Goal: Use online tool/utility: Use online tool/utility

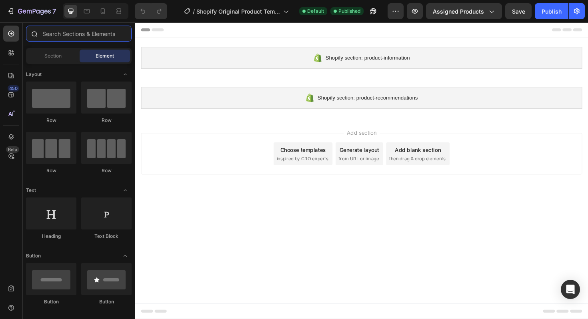
click at [86, 31] on input "text" at bounding box center [79, 34] width 106 height 16
click at [9, 150] on div "Beta" at bounding box center [12, 149] width 13 height 6
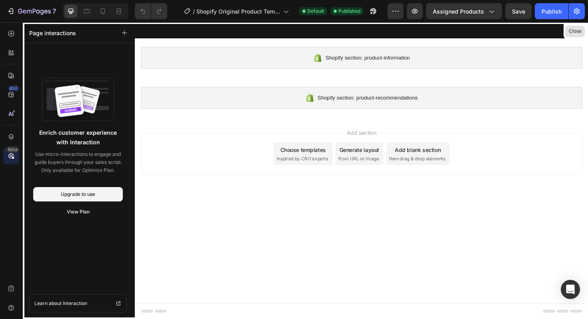
drag, startPoint x: 459, startPoint y: 9, endPoint x: 568, endPoint y: 31, distance: 110.9
click at [568, 31] on button "Close" at bounding box center [575, 32] width 20 height 12
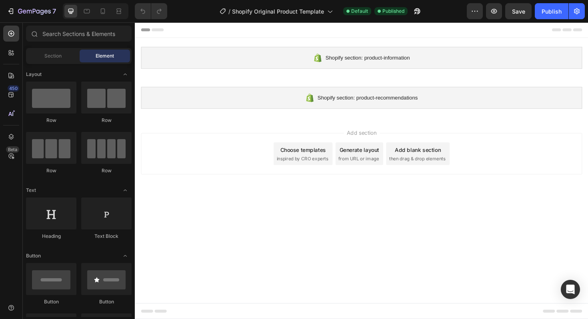
click at [470, 6] on button "button" at bounding box center [474, 11] width 16 height 16
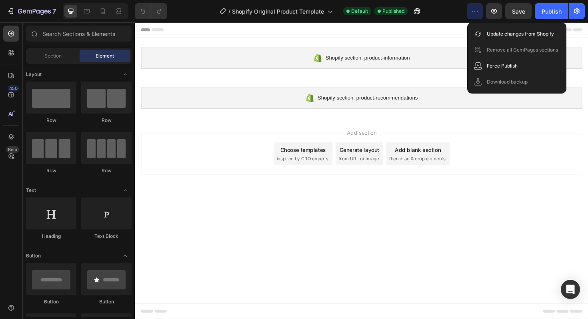
click at [476, 11] on icon "button" at bounding box center [474, 11] width 8 height 8
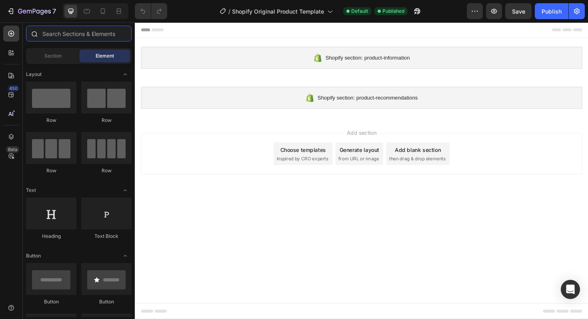
click at [64, 36] on input "text" at bounding box center [79, 34] width 106 height 16
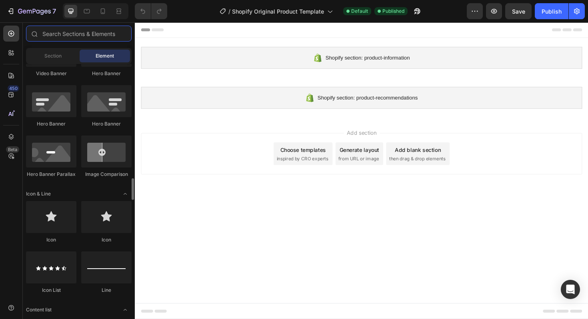
scroll to position [673, 0]
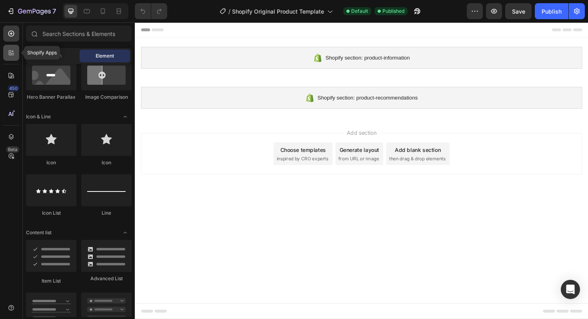
click at [8, 57] on div at bounding box center [11, 53] width 16 height 16
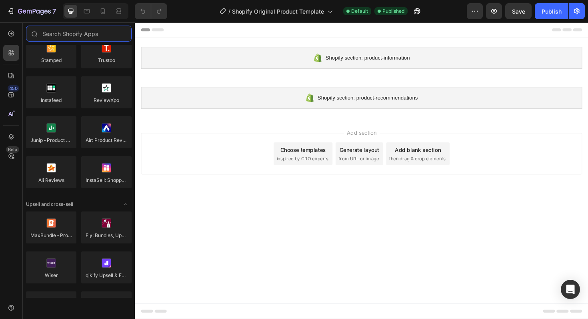
scroll to position [0, 0]
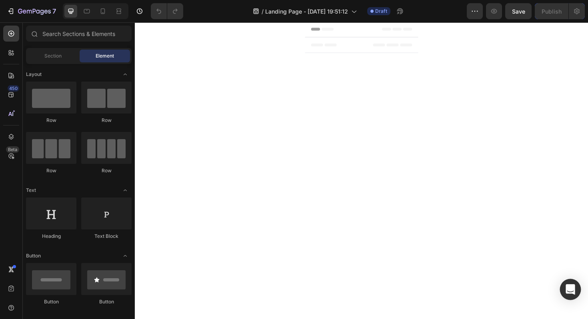
click at [572, 291] on icon "Open Intercom Messenger" at bounding box center [570, 289] width 10 height 10
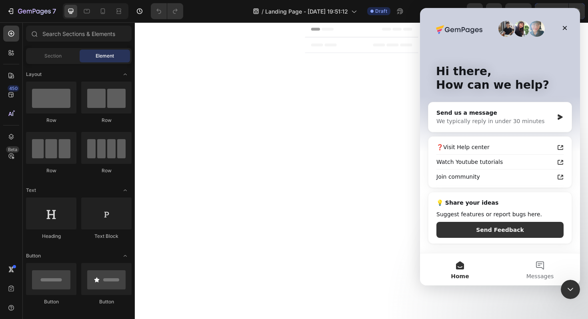
click at [329, 177] on div at bounding box center [361, 157] width 113 height 271
click at [564, 32] on div "Close" at bounding box center [564, 28] width 14 height 14
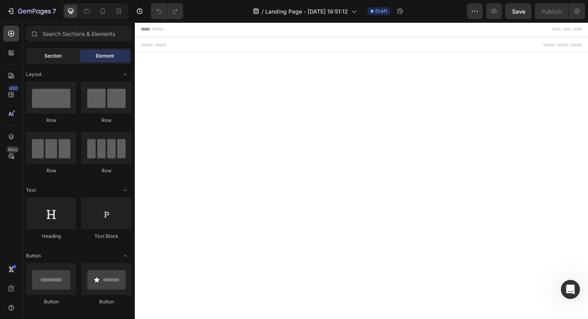
click at [50, 56] on span "Section" at bounding box center [52, 55] width 17 height 7
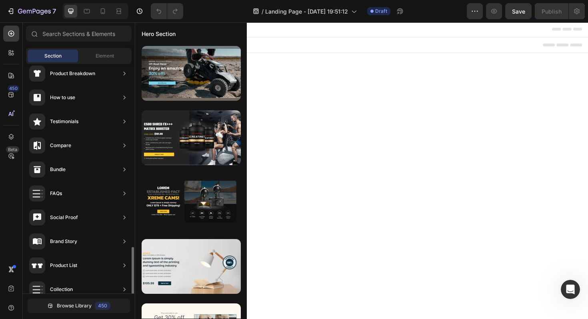
scroll to position [234, 0]
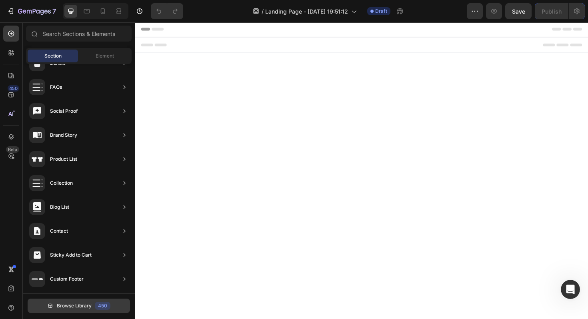
click at [65, 307] on span "Browse Library" at bounding box center [74, 305] width 35 height 7
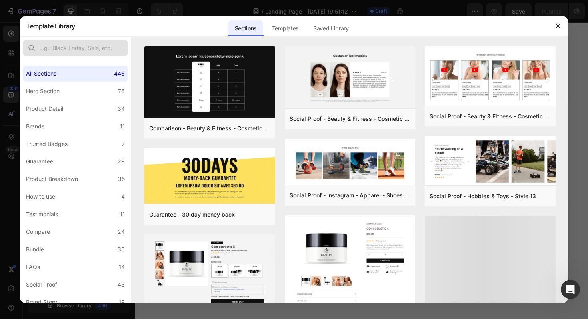
scroll to position [0, 0]
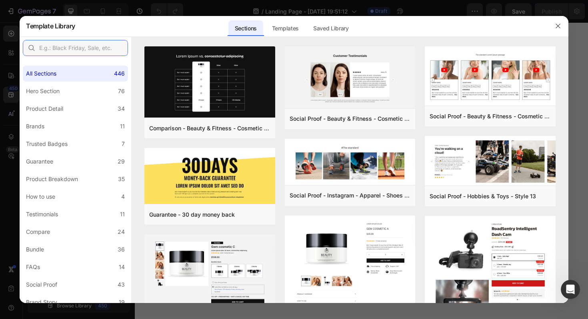
click at [106, 55] on input "text" at bounding box center [75, 48] width 105 height 16
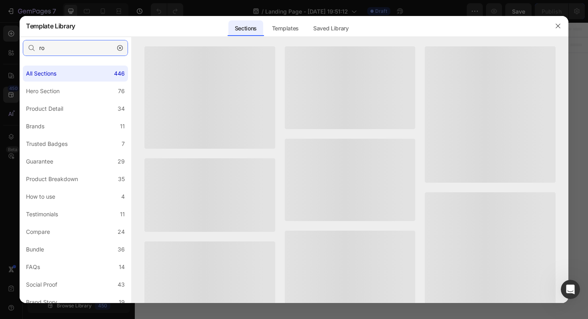
type input "r"
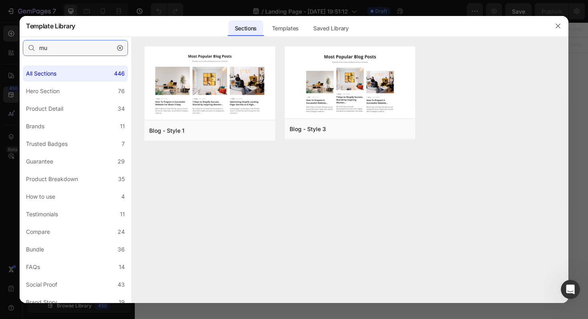
type input "m"
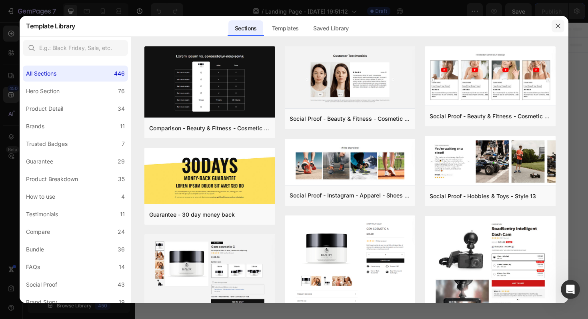
click at [555, 30] on button "button" at bounding box center [557, 26] width 13 height 13
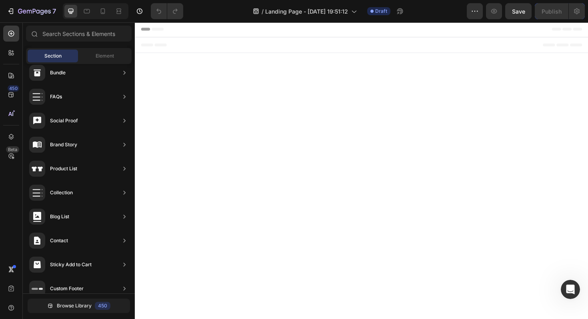
click at [143, 28] on icon at bounding box center [144, 30] width 6 height 6
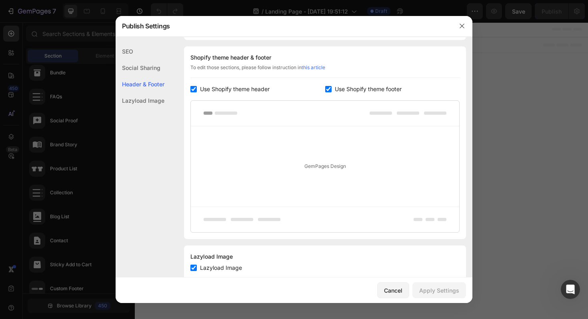
scroll to position [374, 0]
click at [460, 28] on icon "button" at bounding box center [461, 26] width 6 height 6
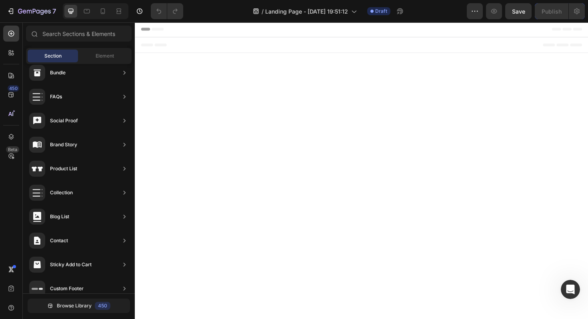
click at [173, 30] on div "Header" at bounding box center [374, 30] width 467 height 16
click at [153, 29] on span "Header" at bounding box center [159, 30] width 18 height 8
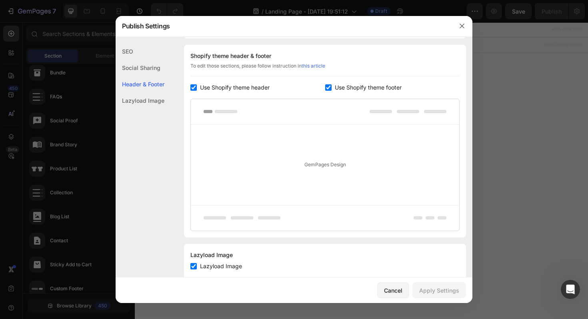
click at [143, 97] on div "Lazyload Image" at bounding box center [140, 100] width 49 height 16
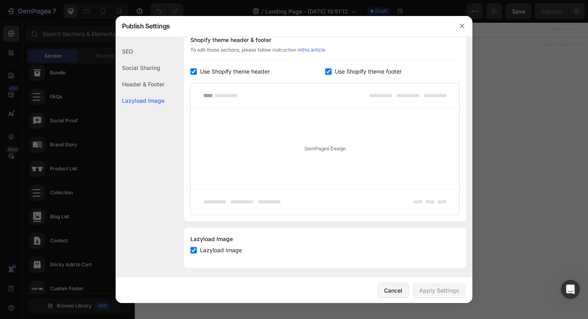
scroll to position [394, 0]
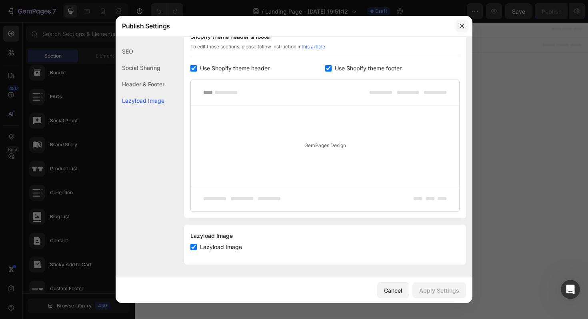
click at [461, 31] on button "button" at bounding box center [461, 26] width 13 height 13
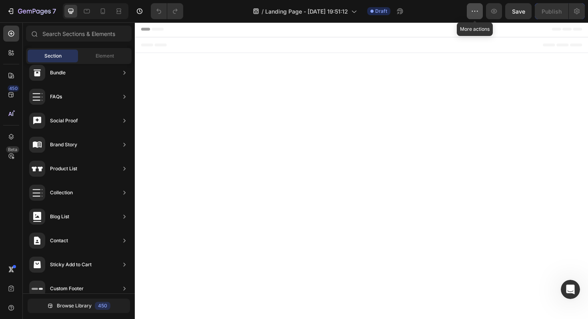
click at [469, 14] on button "button" at bounding box center [474, 11] width 16 height 16
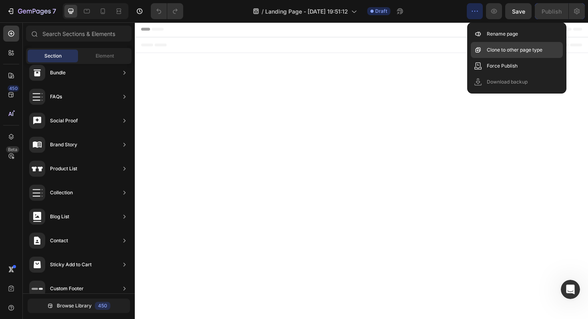
click at [496, 49] on p "Clone to other page type" at bounding box center [514, 50] width 56 height 8
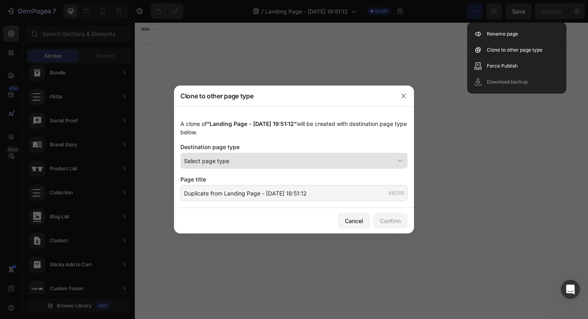
click at [276, 157] on div "Select page type" at bounding box center [289, 161] width 210 height 8
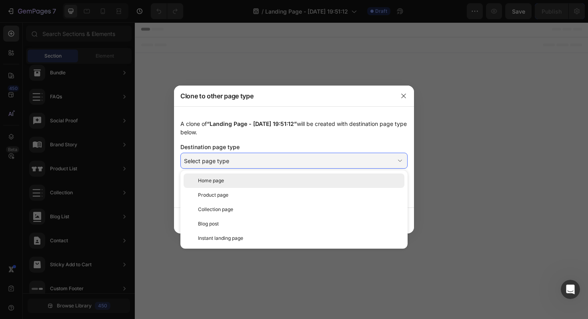
click at [254, 184] on div "Home page" at bounding box center [299, 180] width 203 height 7
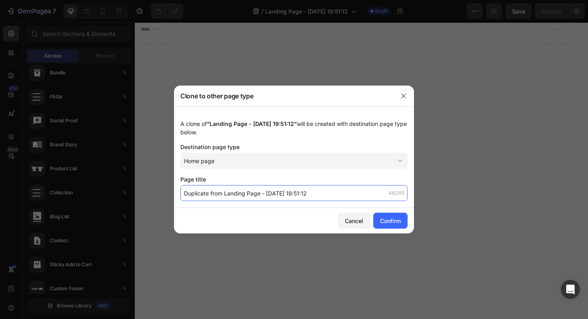
click at [250, 194] on input "Duplicate from Landing Page - [DATE] 19:51:12" at bounding box center [293, 193] width 227 height 16
click at [289, 195] on input "Duplicate from Landing Page - [DATE] 19:51:12" at bounding box center [293, 193] width 227 height 16
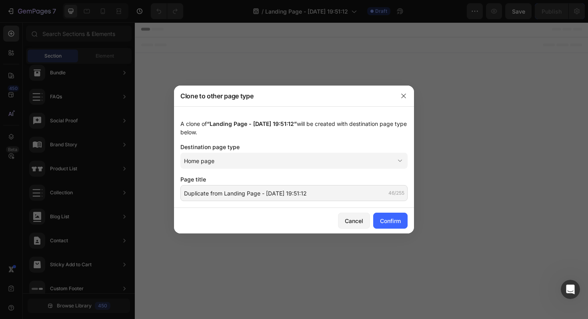
click at [406, 89] on div at bounding box center [403, 96] width 21 height 21
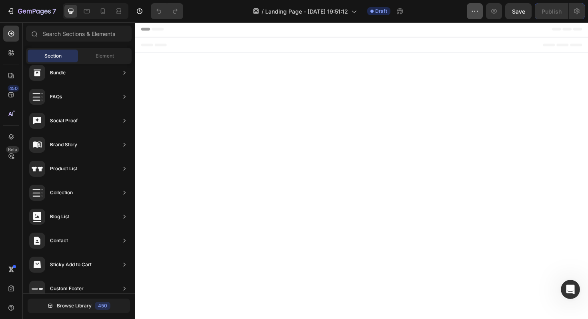
click at [473, 8] on icon "button" at bounding box center [474, 11] width 8 height 8
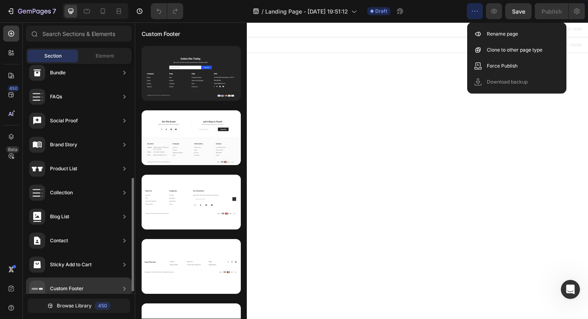
scroll to position [234, 0]
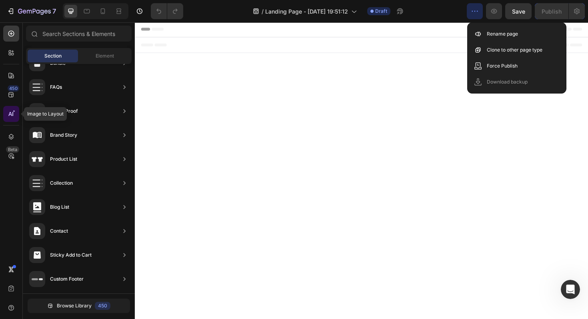
click at [13, 114] on icon at bounding box center [12, 114] width 1 height 4
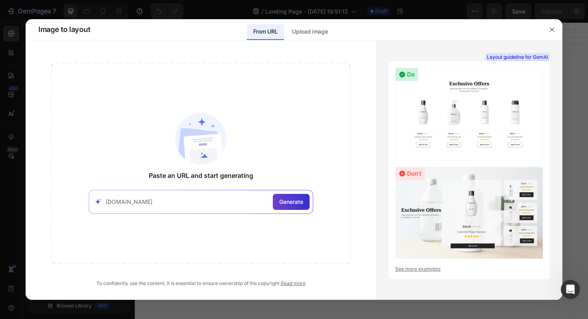
type input "[DOMAIN_NAME]"
click at [285, 203] on span "Generate" at bounding box center [291, 201] width 24 height 8
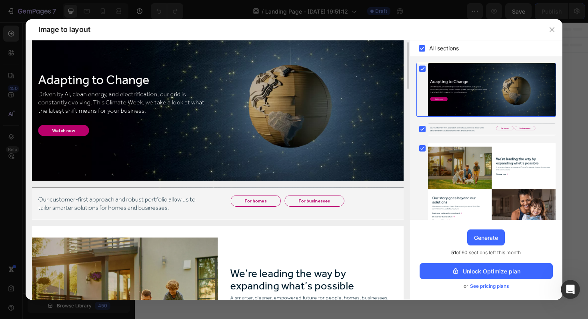
scroll to position [24, 0]
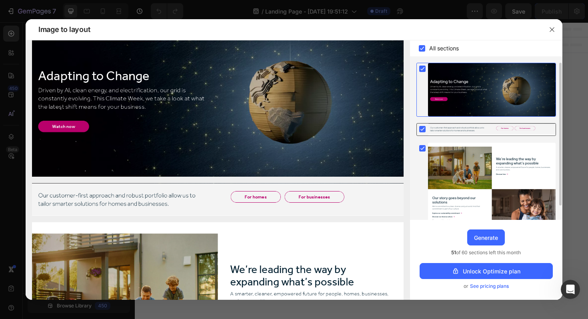
click at [440, 126] on div at bounding box center [491, 129] width 127 height 12
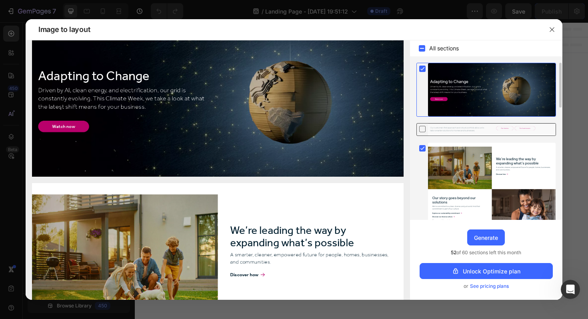
click at [431, 131] on div at bounding box center [491, 129] width 127 height 12
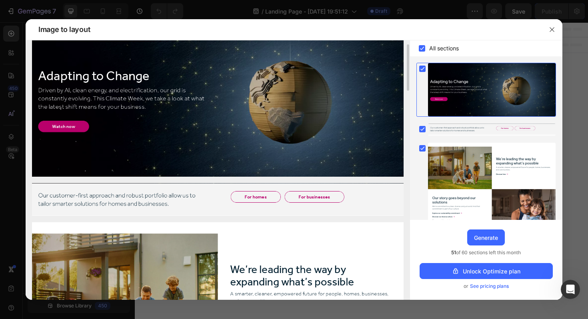
click at [259, 199] on img at bounding box center [217, 199] width 371 height 32
click at [254, 197] on img at bounding box center [217, 199] width 371 height 32
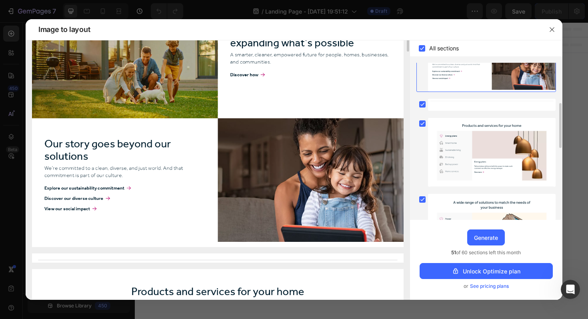
scroll to position [320, 0]
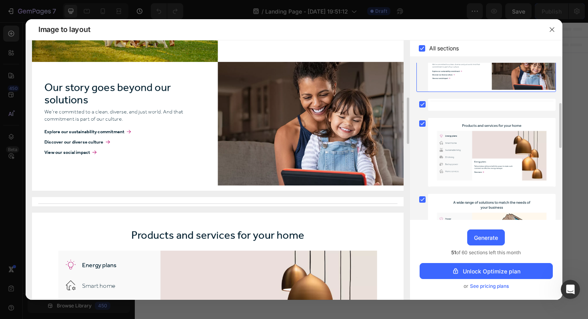
click at [258, 148] on img at bounding box center [217, 59] width 371 height 264
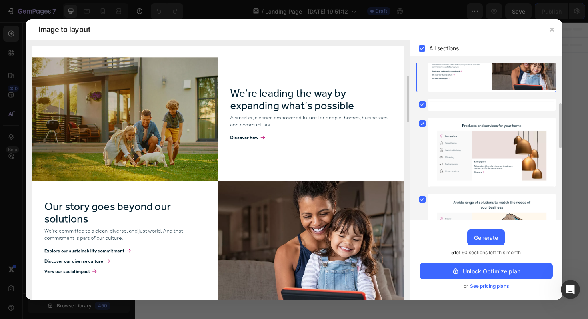
click at [255, 142] on img at bounding box center [217, 178] width 371 height 264
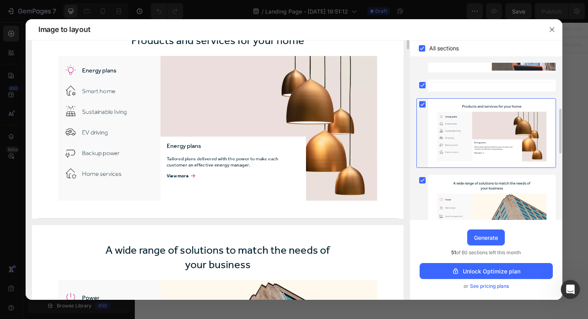
scroll to position [524, 0]
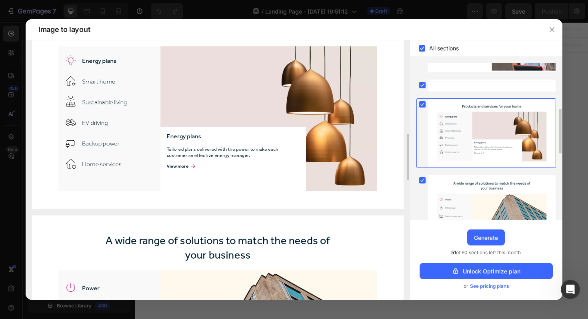
click at [93, 142] on img at bounding box center [217, 108] width 371 height 200
click at [93, 150] on img at bounding box center [217, 108] width 371 height 200
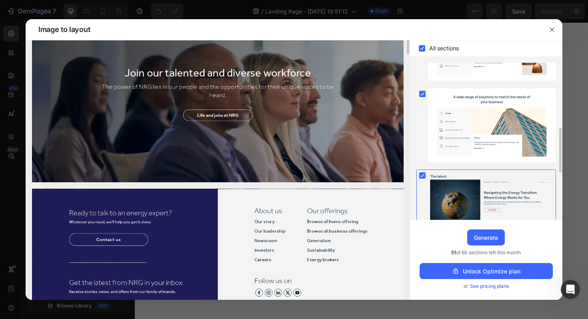
scroll to position [1190, 0]
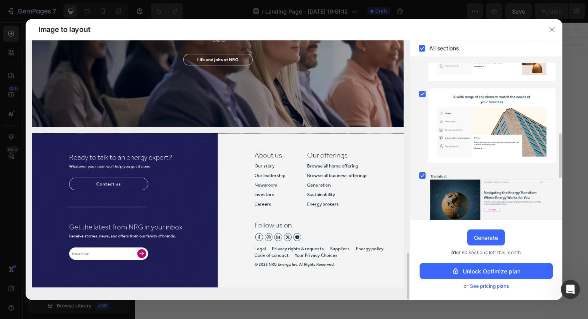
click at [130, 189] on img at bounding box center [217, 210] width 371 height 154
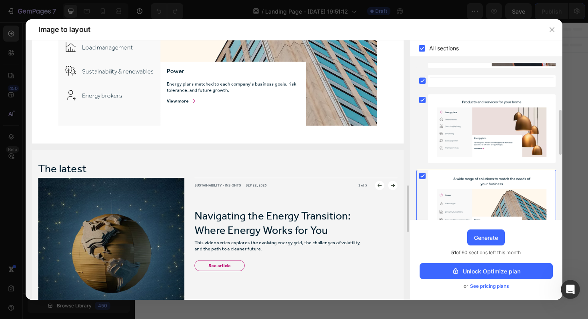
scroll to position [239, 0]
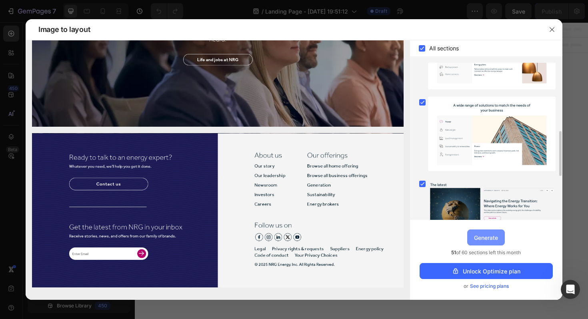
click at [484, 236] on div "Generate" at bounding box center [486, 237] width 24 height 8
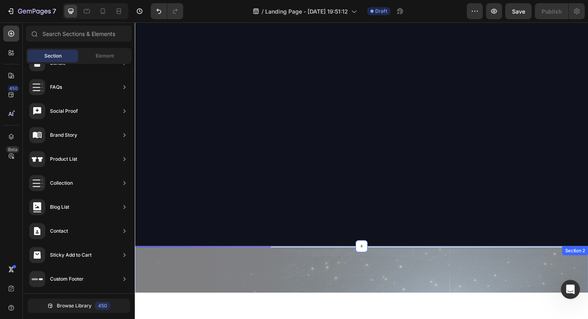
scroll to position [55, 0]
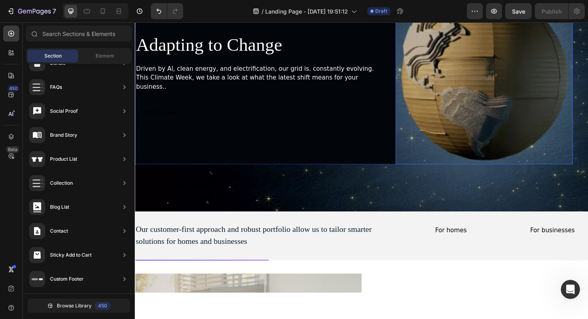
click at [425, 157] on img at bounding box center [503, 78] width 187 height 187
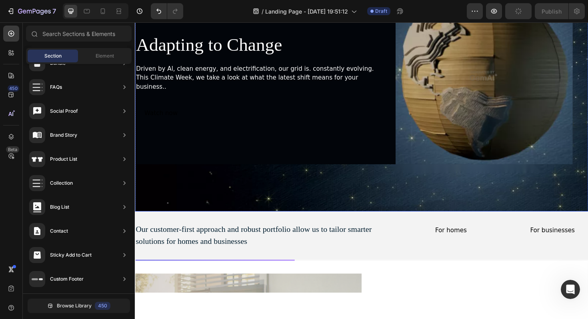
click at [425, 183] on div "Adapting to Change Heading Driven by Al, clean energy, and electrification, our…" at bounding box center [375, 102] width 480 height 235
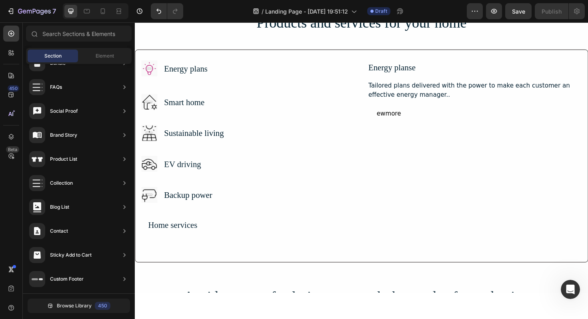
scroll to position [627, 0]
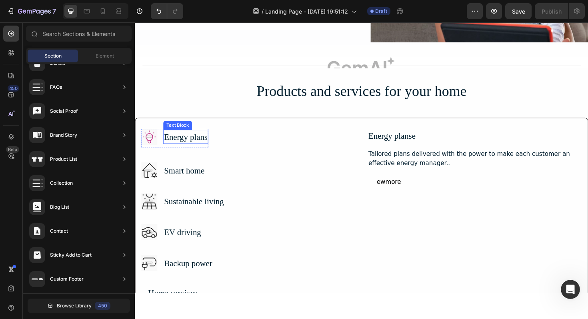
click at [201, 143] on div "Energy plans" at bounding box center [189, 143] width 48 height 15
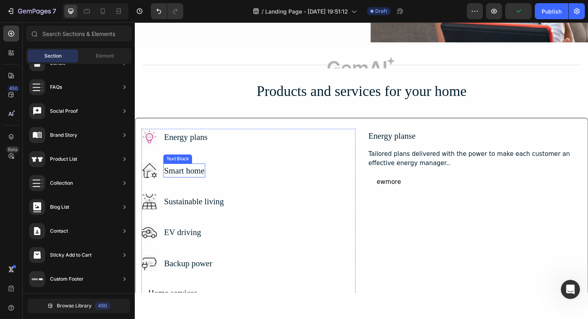
click at [195, 175] on div "Smart home" at bounding box center [187, 179] width 44 height 15
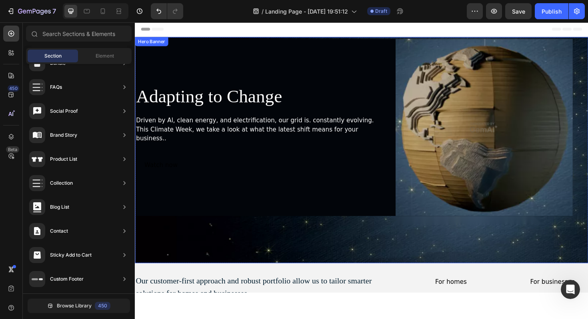
scroll to position [40, 0]
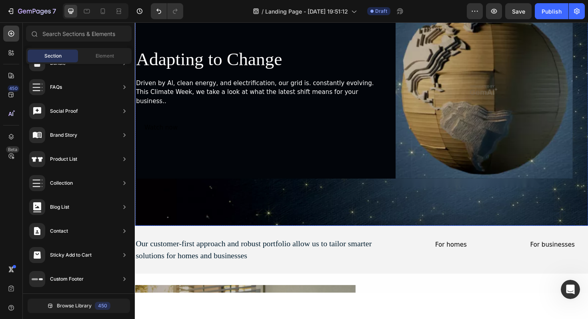
click at [237, 225] on div "Adapting to Change Heading Driven by Al, clean energy, and electrification, our…" at bounding box center [375, 117] width 480 height 235
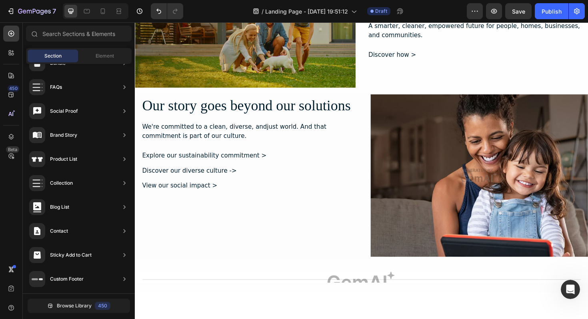
scroll to position [416, 0]
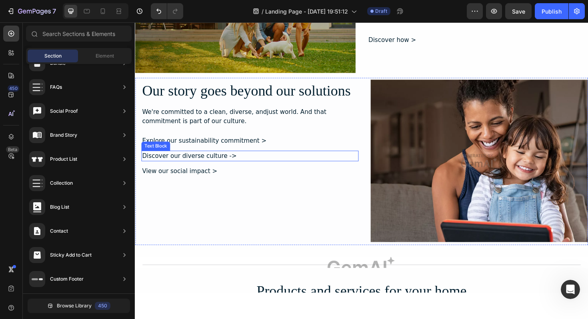
click at [287, 162] on div "Discover our diverse culture ->" at bounding box center [256, 163] width 230 height 11
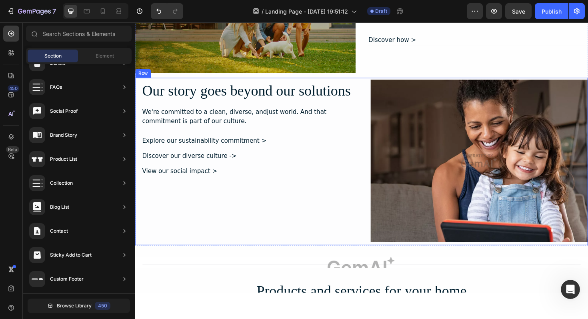
click at [368, 134] on div "Our story goes beyond our solutions Heading We're committed to a clean, diverse…" at bounding box center [256, 169] width 230 height 172
click at [411, 133] on img at bounding box center [499, 169] width 230 height 172
click at [371, 107] on div "Our story goes beyond our solutions Heading We're committed to a clean, diverse…" at bounding box center [375, 170] width 480 height 178
click at [375, 65] on div "Image We're leading the way by expanding what's possible Heading A smarter, cle…" at bounding box center [375, -1] width 480 height 151
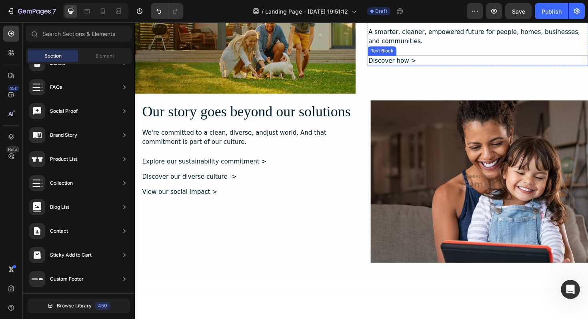
scroll to position [629, 0]
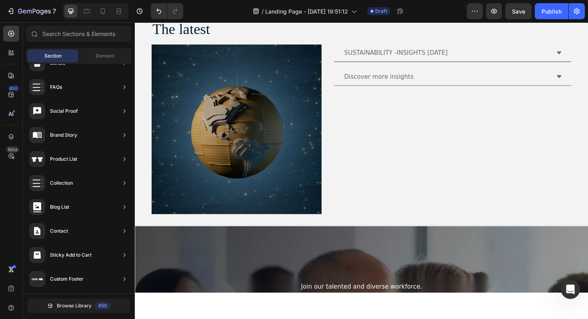
click at [388, 139] on div "SUSTAINABILITY -INSIGHTS [DATE] Discover more insights Accordion" at bounding box center [471, 136] width 252 height 180
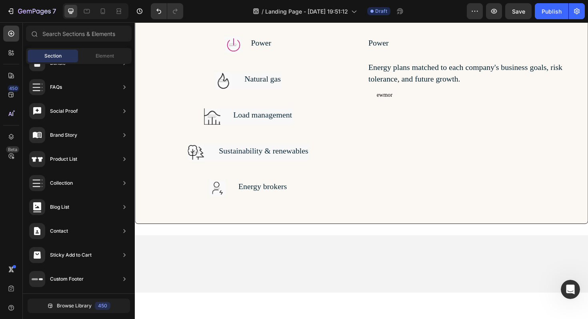
scroll to position [0, 0]
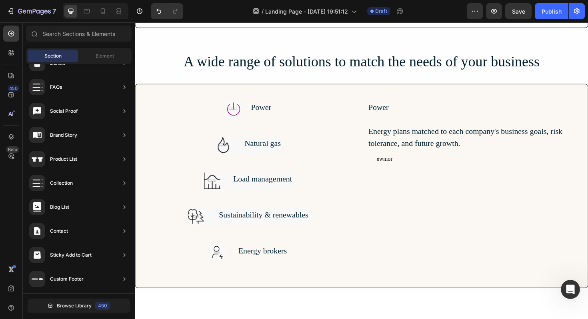
click at [388, 139] on div "Energy plans matched to each company's business goals, risk tolerance, and futu…" at bounding box center [494, 144] width 227 height 27
click at [251, 153] on div "Natural gas" at bounding box center [270, 151] width 40 height 14
click at [262, 151] on div "Natural gas" at bounding box center [270, 151] width 40 height 14
click at [232, 150] on img at bounding box center [228, 152] width 17 height 17
click at [254, 157] on div "Natural gas" at bounding box center [270, 151] width 40 height 14
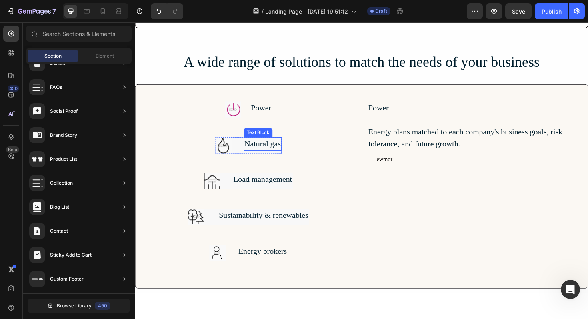
click at [261, 153] on div "Natural gas" at bounding box center [270, 151] width 40 height 14
click at [261, 181] on div "Image Power Text Block Row Image Natural gas Text Block Row Image Load manageme…" at bounding box center [254, 190] width 227 height 169
click at [261, 190] on div "Load management" at bounding box center [270, 189] width 64 height 14
click at [235, 107] on img at bounding box center [238, 114] width 17 height 17
click at [261, 107] on div "Power" at bounding box center [268, 113] width 23 height 14
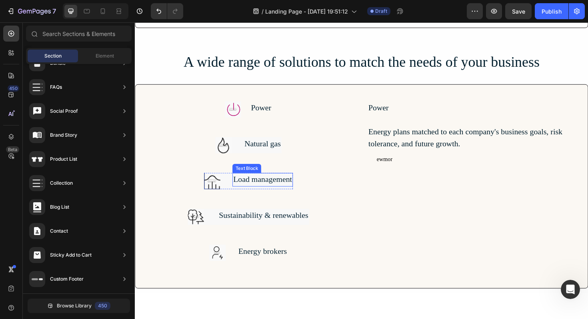
click at [257, 195] on div "Load management" at bounding box center [270, 189] width 64 height 14
click at [251, 230] on div "Sustainability & renewables" at bounding box center [271, 227] width 96 height 14
click at [256, 258] on div "Energy brokers" at bounding box center [269, 265] width 53 height 14
click at [261, 273] on div "Energy brokers Text Block" at bounding box center [269, 266] width 53 height 17
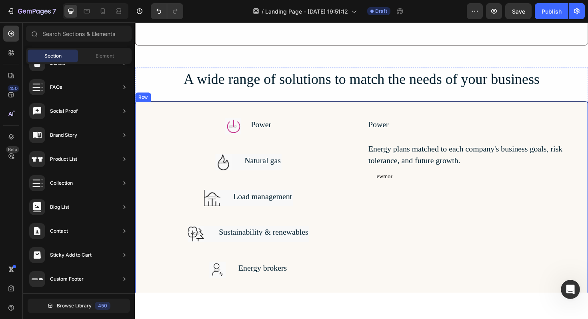
scroll to position [817, 0]
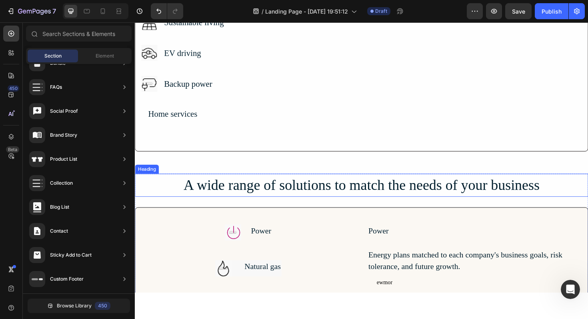
click at [347, 193] on h2 "A wide range of solutions to match the needs of your business" at bounding box center [375, 195] width 480 height 24
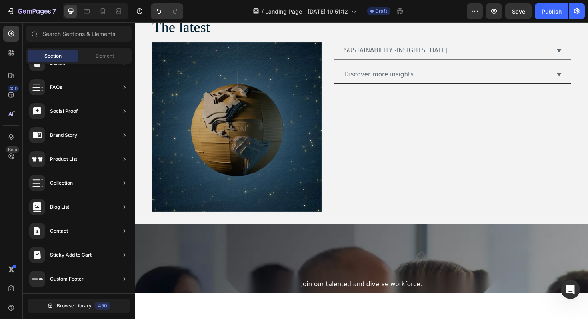
scroll to position [1464, 0]
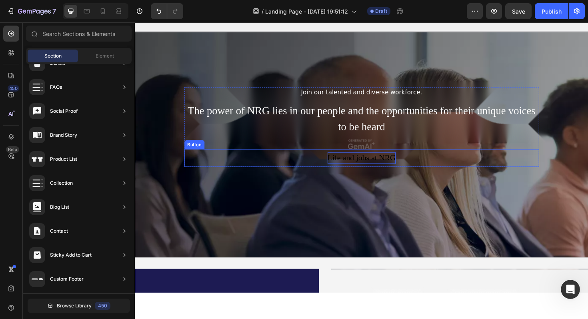
click at [365, 163] on div "Life and jobs at NRG" at bounding box center [375, 166] width 72 height 13
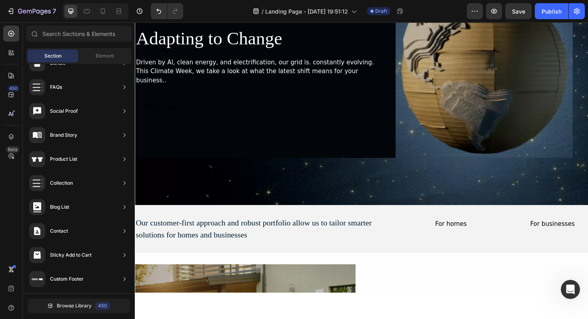
scroll to position [0, 0]
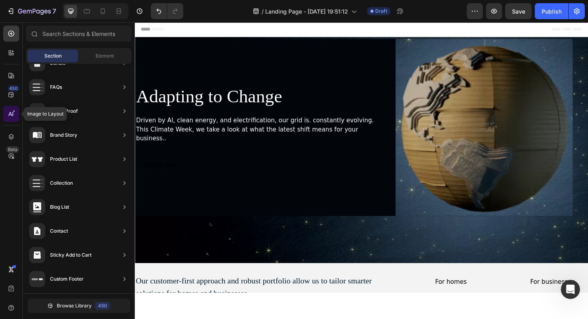
click at [13, 112] on icon at bounding box center [12, 114] width 1 height 4
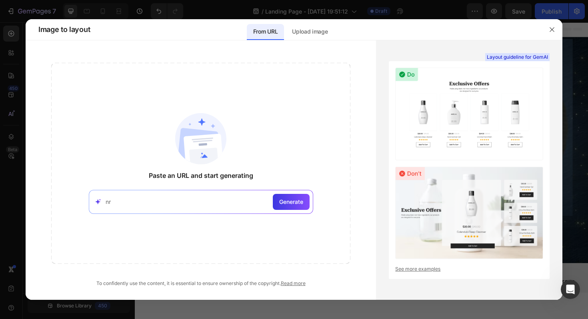
type input "n"
type input "[DOMAIN_NAME]"
click at [293, 203] on span "Generate" at bounding box center [291, 201] width 24 height 8
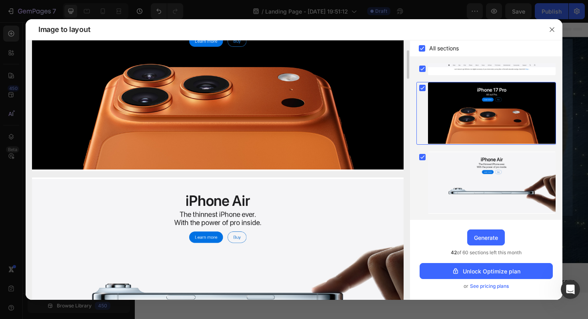
scroll to position [107, 0]
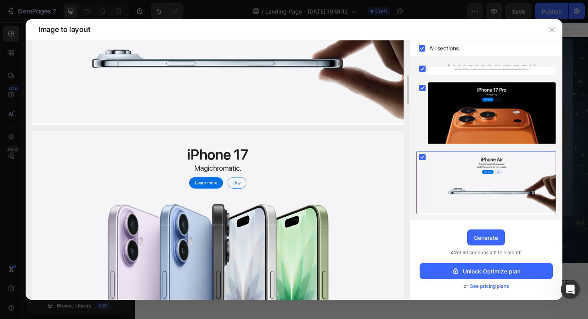
click at [219, 115] on img at bounding box center [217, 35] width 371 height 182
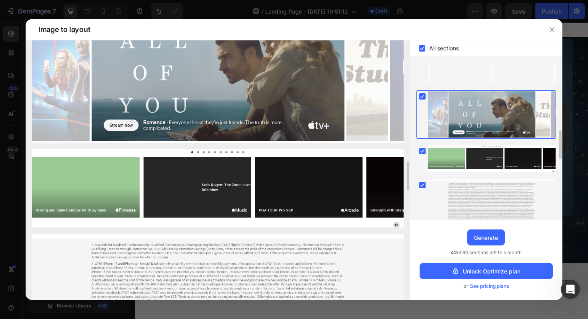
scroll to position [1074, 0]
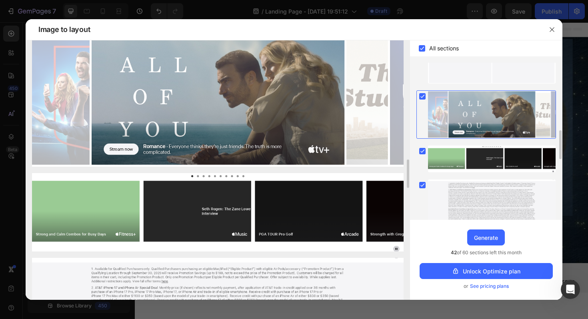
click at [197, 176] on img at bounding box center [217, 212] width 371 height 78
click at [458, 157] on div at bounding box center [491, 158] width 127 height 27
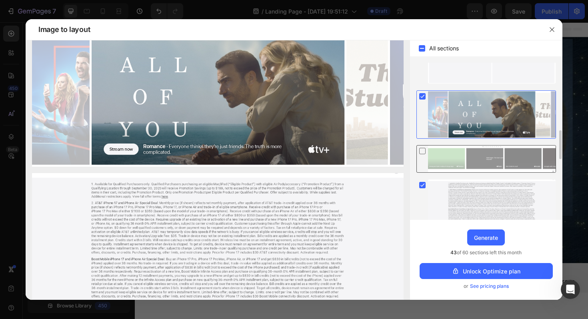
click at [423, 150] on icon at bounding box center [422, 151] width 8 height 8
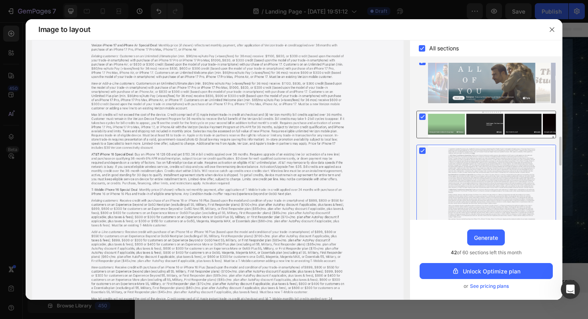
scroll to position [1357, 0]
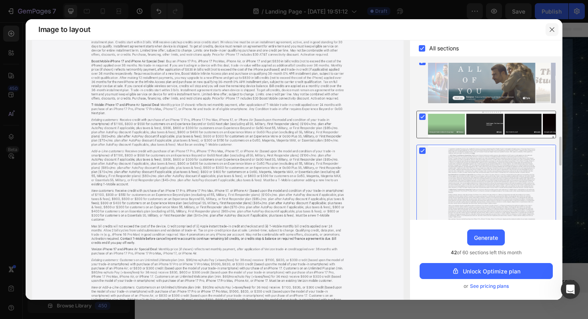
click at [551, 33] on button "button" at bounding box center [551, 29] width 13 height 13
